Goal: Task Accomplishment & Management: Manage account settings

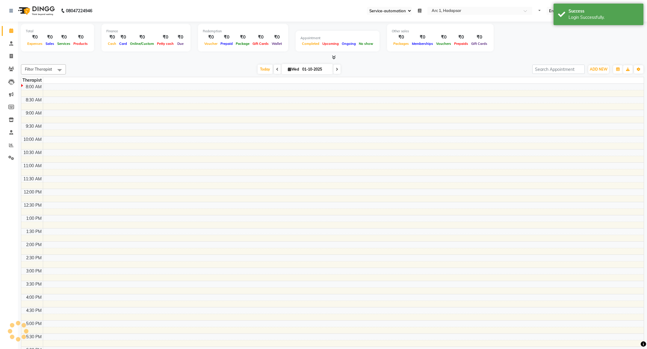
select select "96"
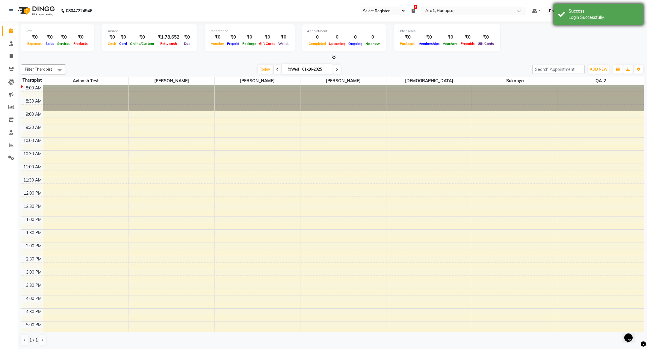
click at [615, 11] on div "Success" at bounding box center [603, 11] width 70 height 6
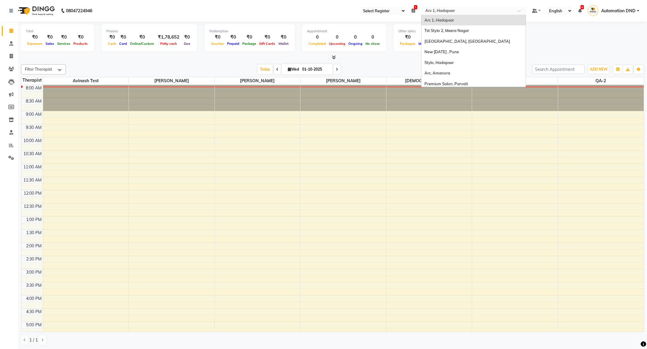
click at [485, 12] on input "text" at bounding box center [467, 11] width 87 height 6
click at [459, 78] on div "Arc, Amanora" at bounding box center [473, 73] width 104 height 11
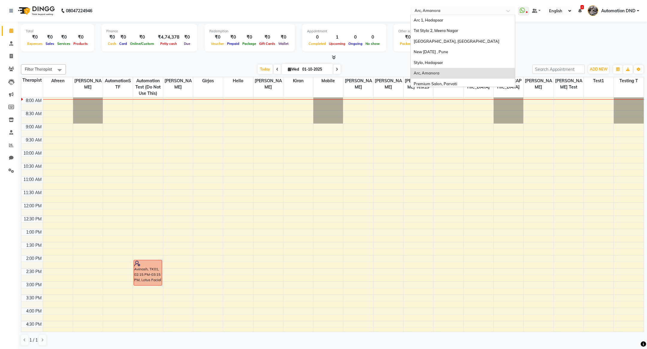
click at [464, 13] on input "text" at bounding box center [456, 11] width 87 height 6
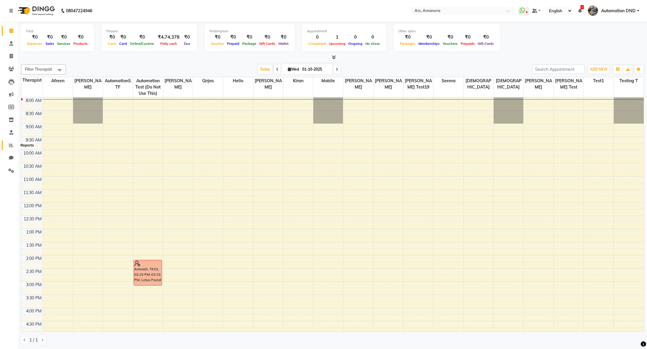
click at [11, 149] on span at bounding box center [11, 145] width 10 height 7
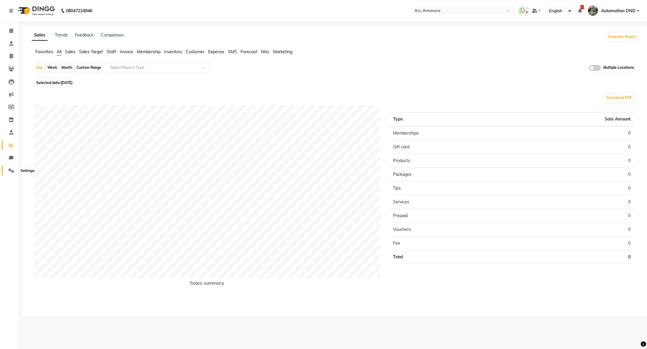
click at [8, 170] on span at bounding box center [11, 171] width 10 height 7
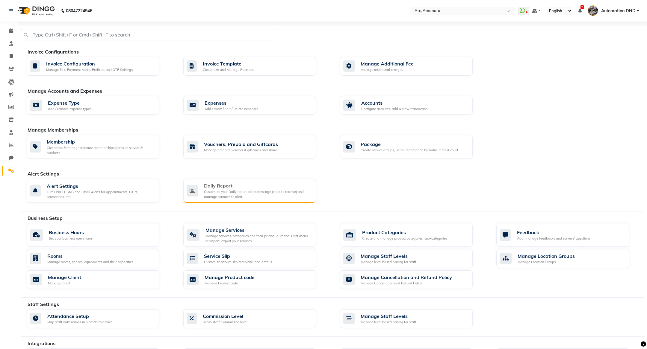
click at [226, 190] on div "Customize your Daily report alerts message (stats to receive) and manage contac…" at bounding box center [257, 195] width 107 height 10
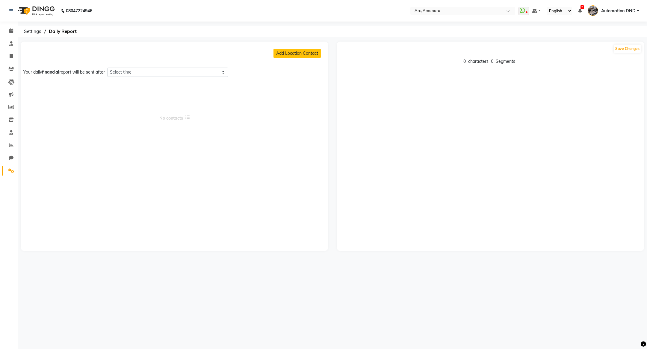
select select "1425"
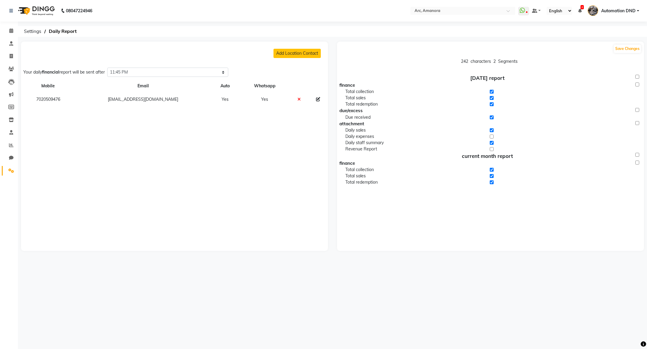
click at [297, 99] on icon at bounding box center [298, 99] width 3 height 4
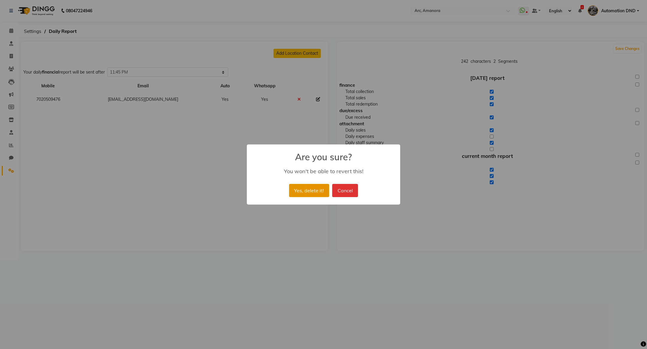
click at [296, 190] on button "Yes, delete it!" at bounding box center [309, 190] width 40 height 13
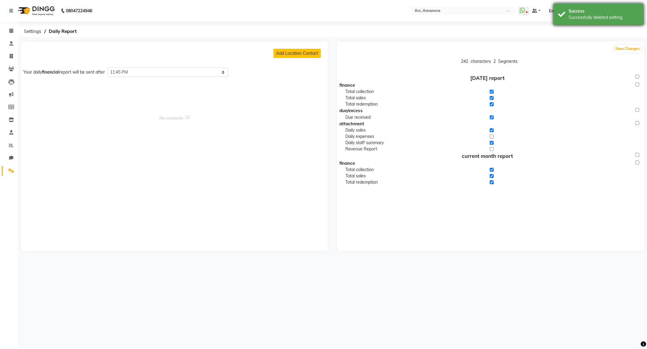
click at [603, 18] on div "Successfully deleted setting." at bounding box center [603, 17] width 70 height 6
click at [422, 5] on nav "08047224946 Select Location × Arc, Amanora WhatsApp Status ✕ Status: Disconnect…" at bounding box center [323, 11] width 647 height 22
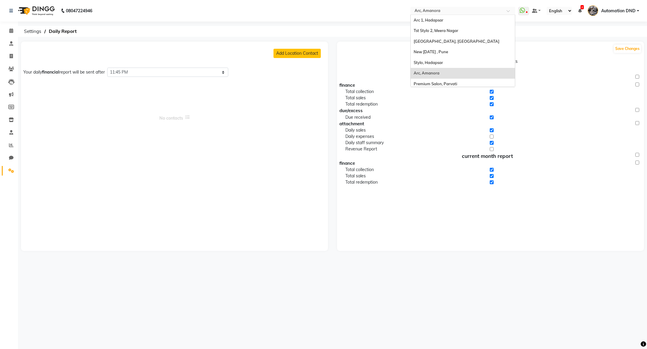
click at [423, 7] on div "Select Location × Arc, Amanora" at bounding box center [462, 11] width 105 height 8
click at [422, 60] on span "Stylo, Hadapsar" at bounding box center [428, 62] width 29 height 5
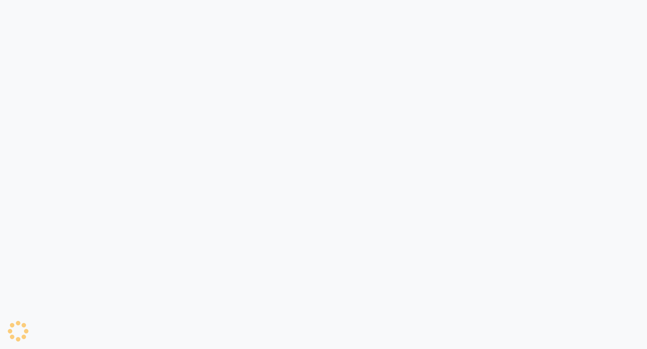
select select "810"
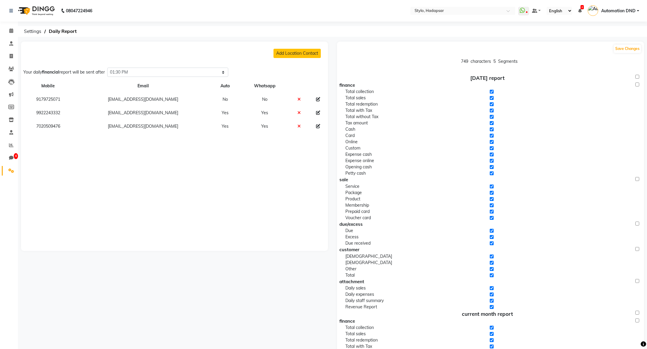
click at [298, 125] on td at bounding box center [299, 126] width 18 height 13
click at [297, 125] on icon at bounding box center [298, 126] width 3 height 4
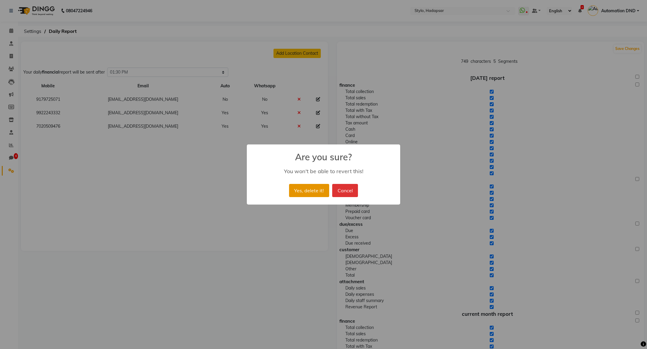
click at [315, 188] on button "Yes, delete it!" at bounding box center [309, 190] width 40 height 13
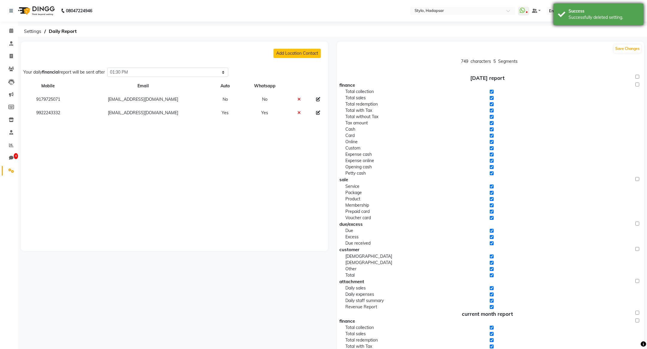
click at [604, 21] on div "Success Successfully deleted setting." at bounding box center [598, 15] width 90 height 22
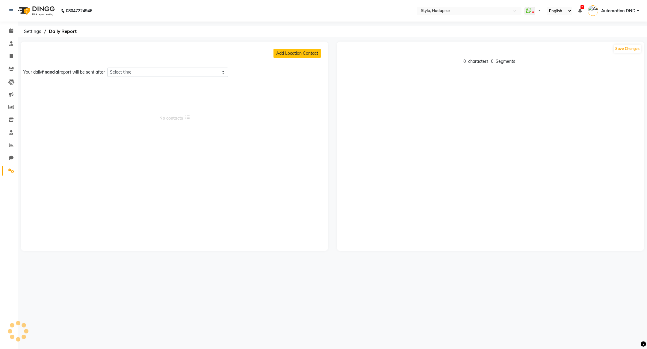
select select "810"
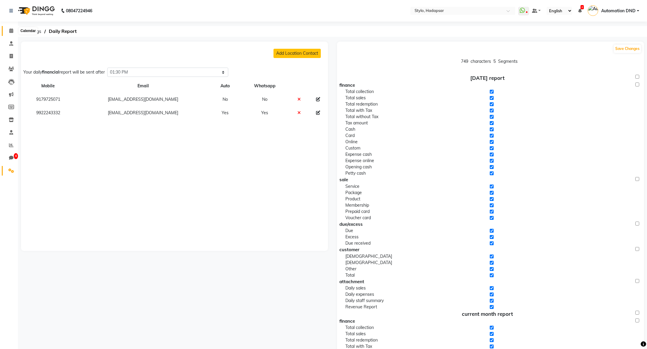
click at [10, 31] on icon at bounding box center [11, 30] width 4 height 4
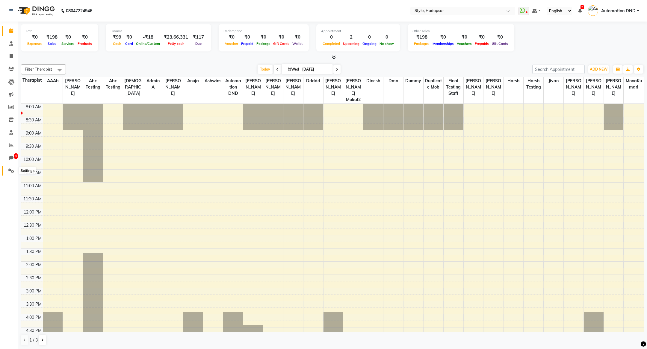
click at [7, 169] on span at bounding box center [11, 171] width 10 height 7
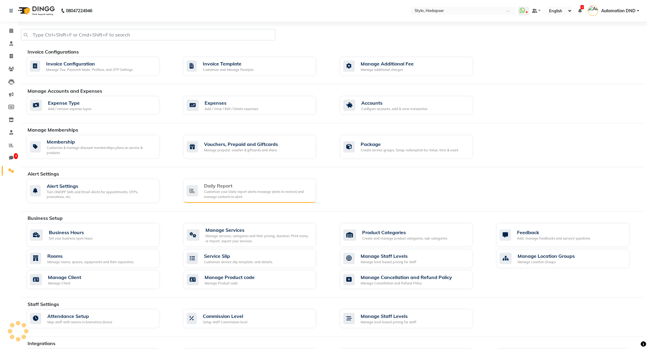
click at [210, 190] on div "Customize your Daily report alerts message (stats to receive) and manage contac…" at bounding box center [257, 195] width 107 height 10
select select "810"
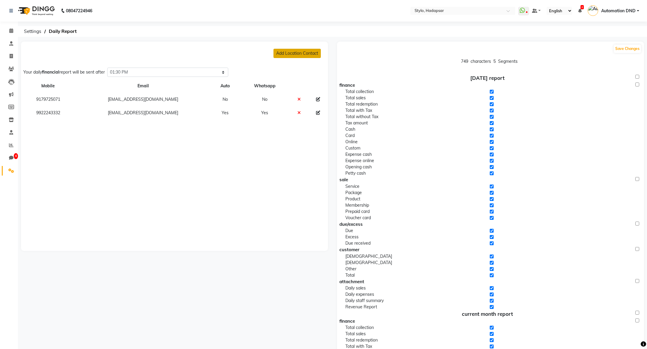
click at [298, 56] on button "Add Location Contact" at bounding box center [296, 53] width 47 height 9
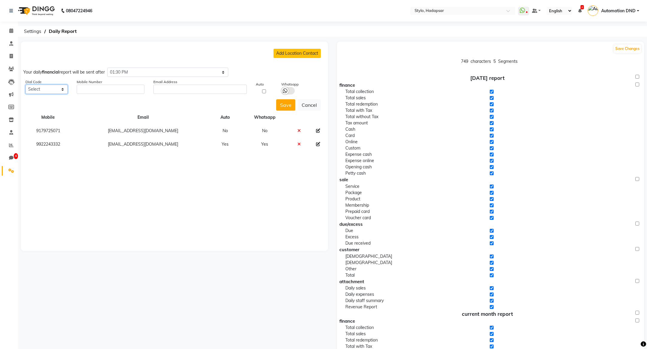
click at [54, 92] on select "Select +93 Afghanistan (AF) +355 Albania (AL) +213 Algeria (DZ) +1684 American …" at bounding box center [46, 89] width 42 height 9
select select "91"
type input "7020509476"
click at [178, 93] on input "text" at bounding box center [199, 89] width 93 height 9
type input "[EMAIL_ADDRESS][DOMAIN_NAME]"
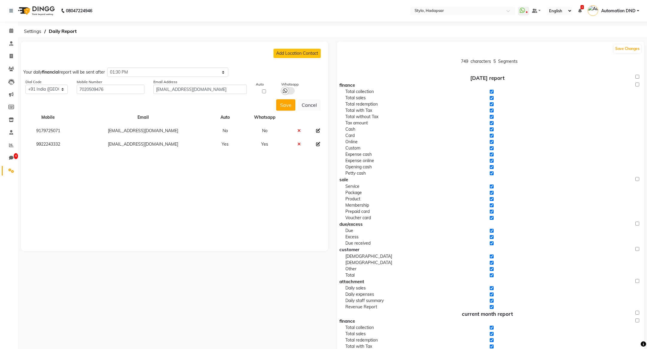
click at [284, 90] on icon at bounding box center [285, 90] width 5 height 5
click at [0, 0] on input "checkbox" at bounding box center [0, 0] width 0 height 0
click at [265, 93] on input "checkbox" at bounding box center [264, 92] width 16 height 4
checkbox input "true"
click at [284, 103] on button "Save" at bounding box center [285, 104] width 19 height 11
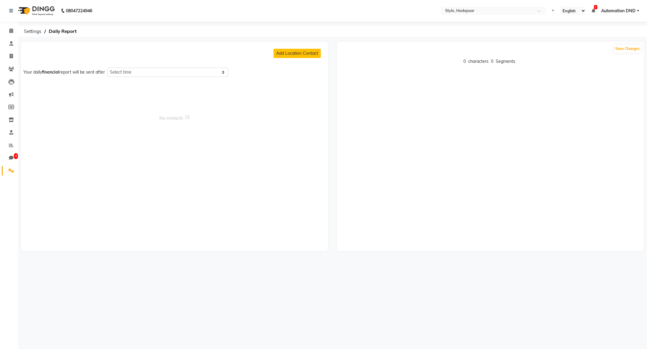
select select "810"
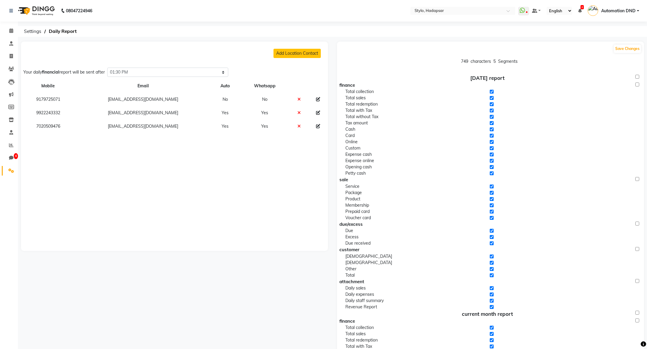
click at [4, 167] on link "Settings" at bounding box center [9, 171] width 14 height 10
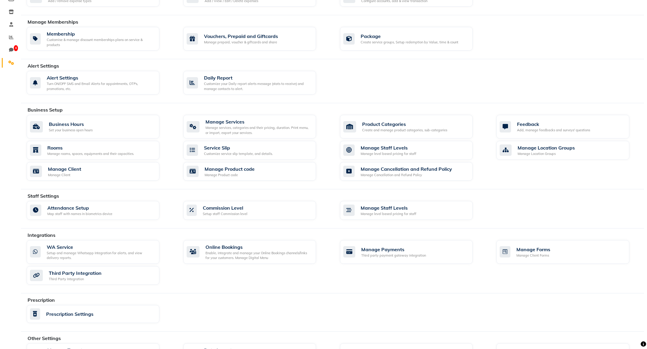
scroll to position [157, 0]
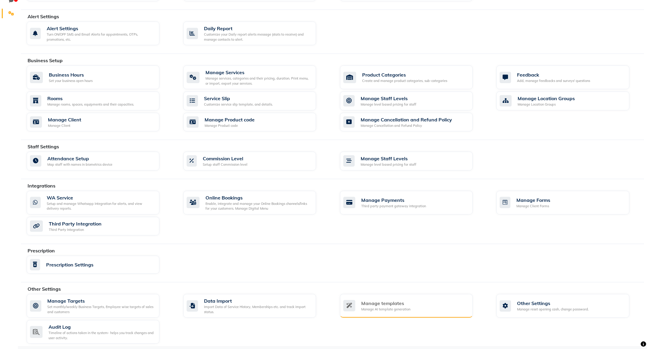
click at [391, 311] on div "Manage templates Manage AI template generation" at bounding box center [406, 306] width 133 height 24
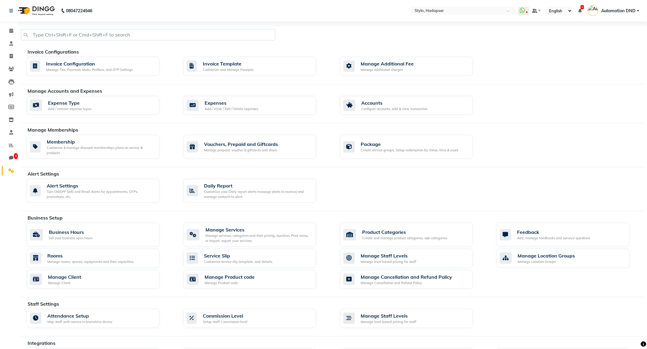
select select "APPROVED"
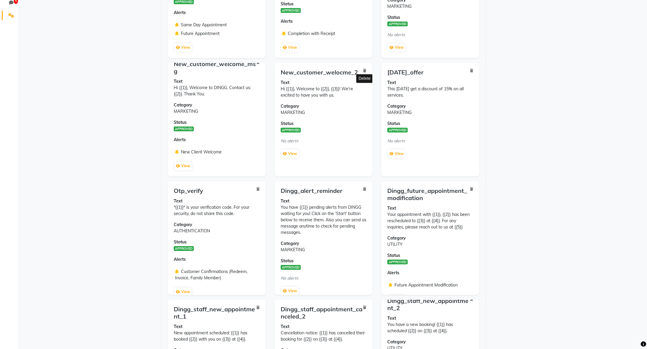
click at [364, 69] on icon at bounding box center [364, 71] width 3 height 4
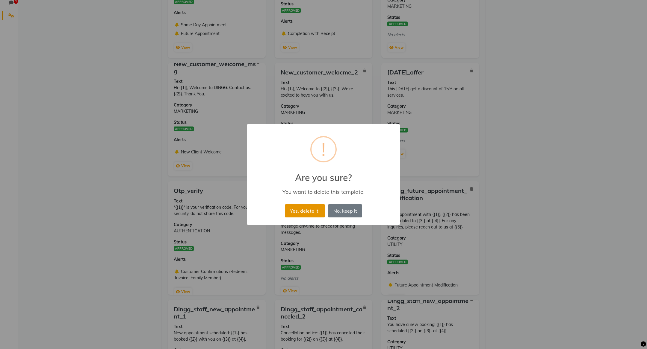
click at [304, 211] on button "Yes, delete it!" at bounding box center [305, 211] width 40 height 13
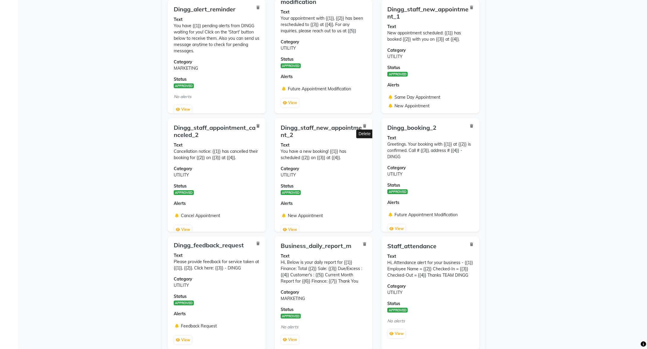
click at [364, 126] on icon at bounding box center [364, 126] width 3 height 4
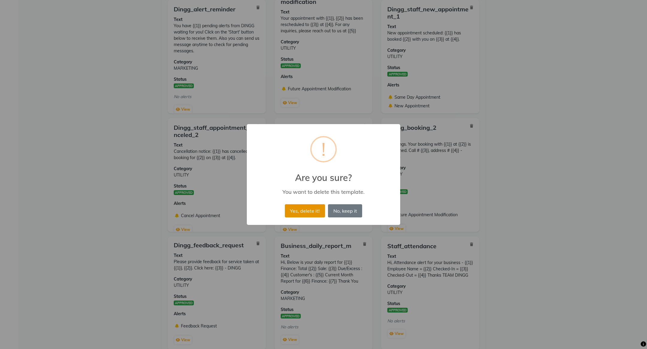
click at [307, 209] on button "Yes, delete it!" at bounding box center [305, 211] width 40 height 13
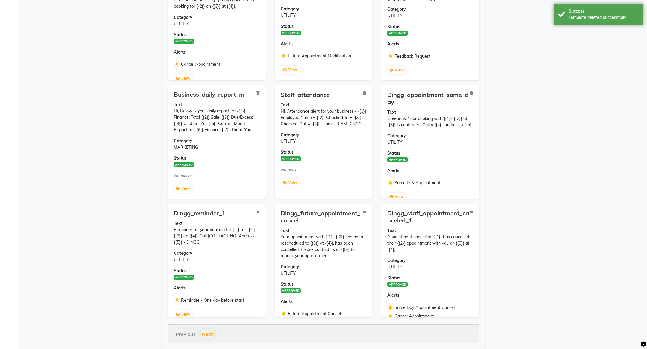
scroll to position [21, 0]
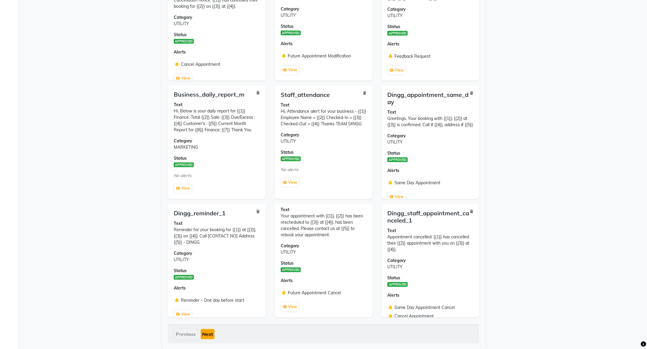
click at [205, 330] on button "Next" at bounding box center [208, 334] width 14 height 10
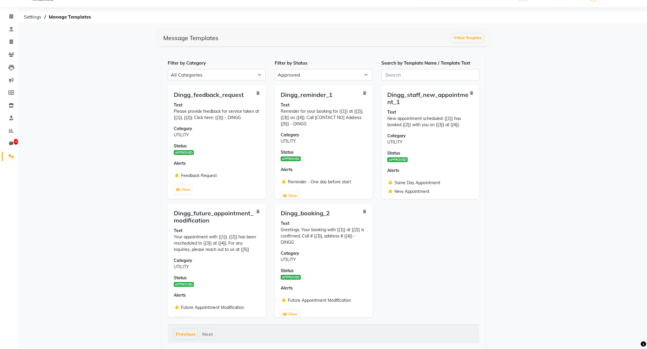
scroll to position [15, 0]
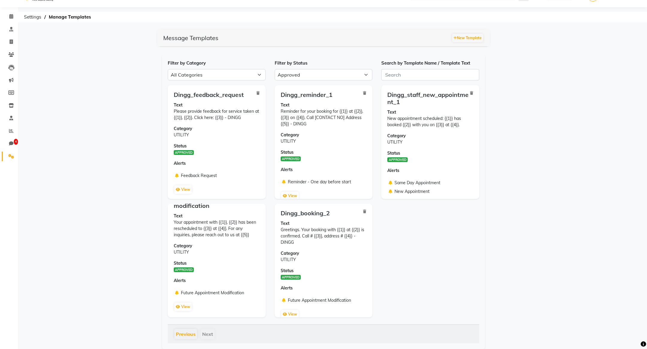
click at [312, 81] on div "Filter by Category All Categories Utility Marketing Authentication Filter by St…" at bounding box center [323, 202] width 323 height 296
click at [312, 76] on select "All Approved Rejected Failed Pending" at bounding box center [324, 74] width 98 height 11
click at [310, 77] on select "All Approved Rejected Failed Pending" at bounding box center [324, 74] width 98 height 11
select select
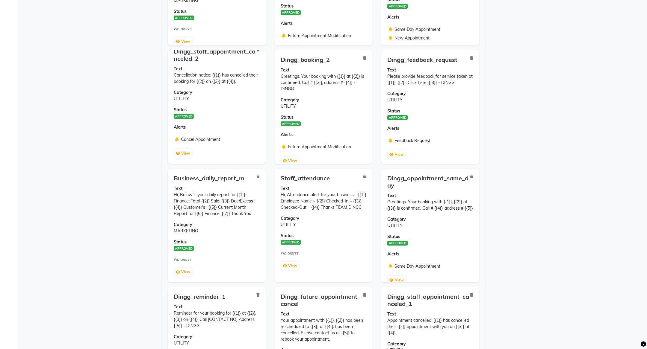
scroll to position [607, 0]
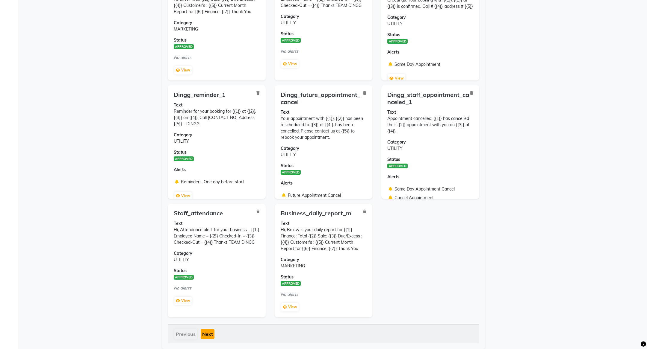
click at [207, 334] on button "Next" at bounding box center [208, 334] width 14 height 10
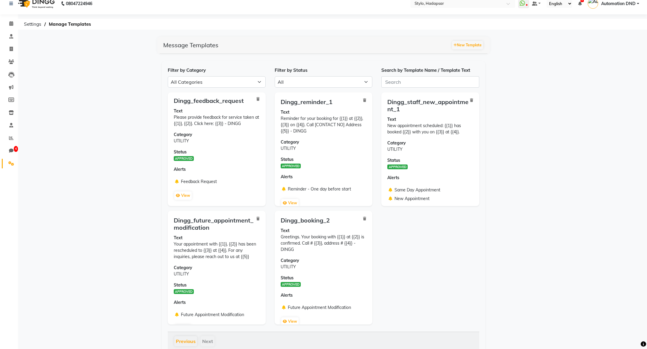
scroll to position [0, 0]
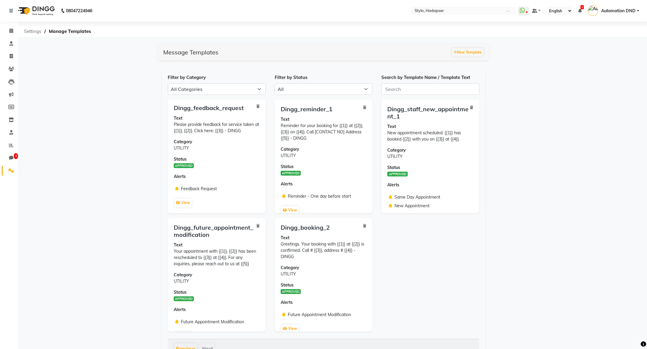
click at [31, 32] on span "Settings" at bounding box center [32, 31] width 23 height 11
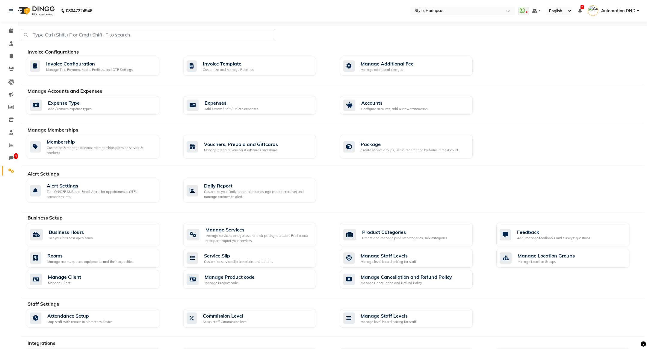
scroll to position [157, 0]
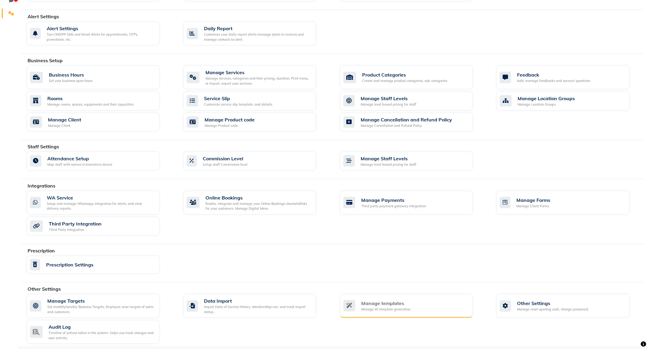
click at [395, 303] on div "Manage templates" at bounding box center [385, 303] width 49 height 7
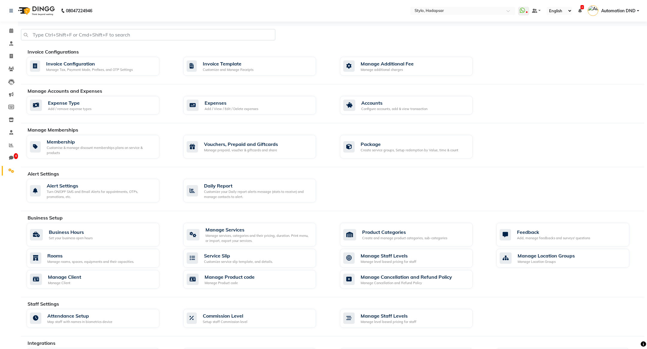
select select "APPROVED"
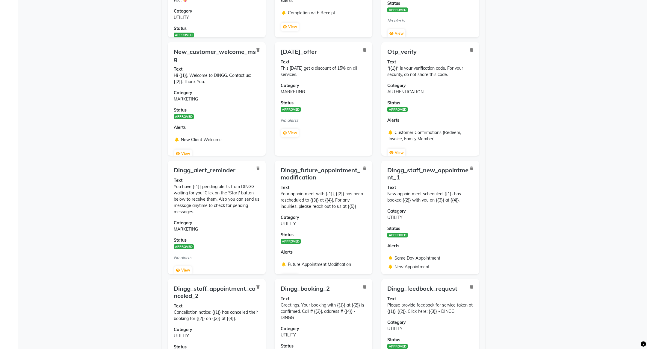
scroll to position [151, 0]
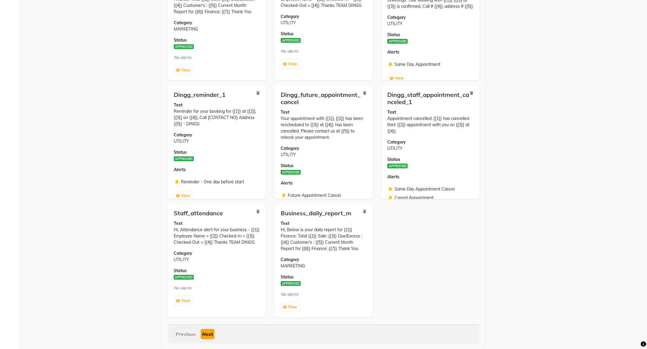
click at [209, 336] on button "Next" at bounding box center [208, 334] width 14 height 10
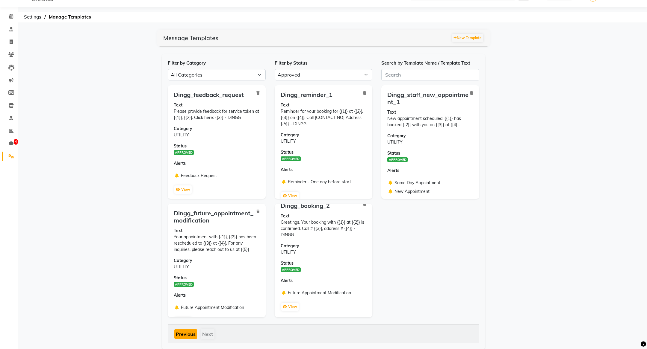
click at [191, 332] on button "Previous" at bounding box center [185, 334] width 23 height 10
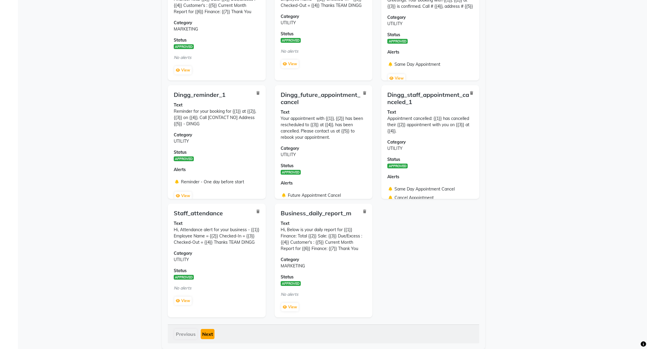
click at [205, 331] on button "Next" at bounding box center [208, 334] width 14 height 10
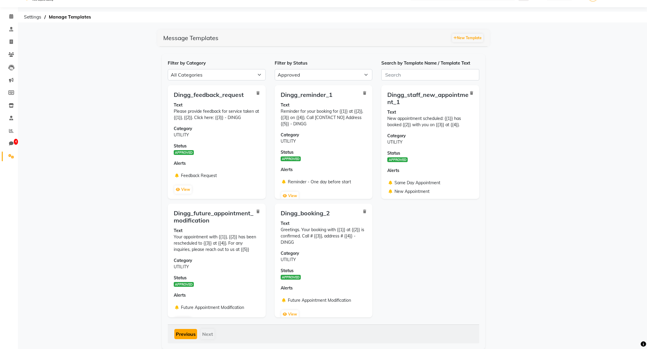
click at [186, 337] on button "Previous" at bounding box center [185, 334] width 23 height 10
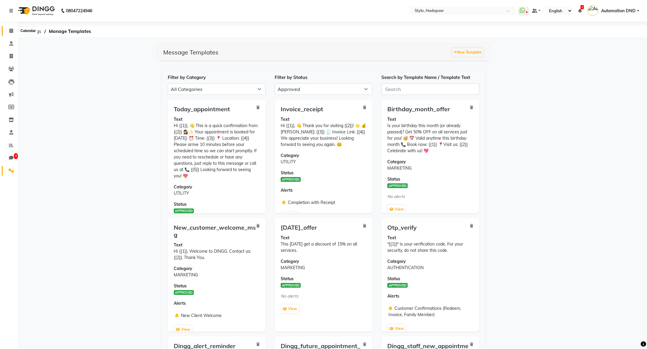
click at [12, 31] on icon at bounding box center [11, 30] width 4 height 4
